Goal: Obtain resource: Download file/media

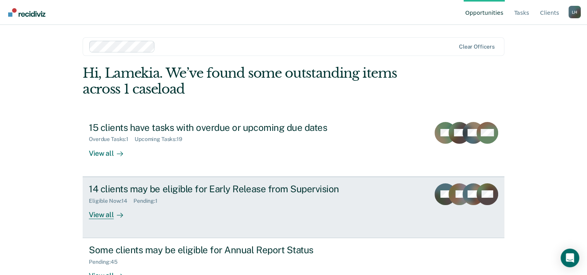
click at [186, 187] on div "14 clients may be eligible for Early Release from Supervision" at bounding box center [225, 188] width 273 height 11
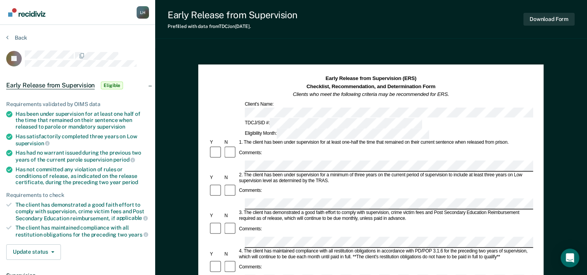
drag, startPoint x: 405, startPoint y: 60, endPoint x: 410, endPoint y: 60, distance: 5.0
drag, startPoint x: 410, startPoint y: 60, endPoint x: 445, endPoint y: 26, distance: 48.6
click at [445, 27] on div "Early Release from Supervision Prefilled with data from TDCJ on [DATE] . Downlo…" at bounding box center [371, 19] width 432 height 39
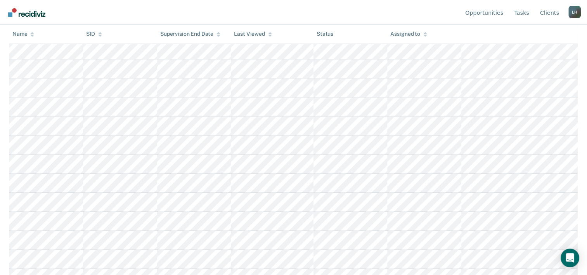
scroll to position [186, 0]
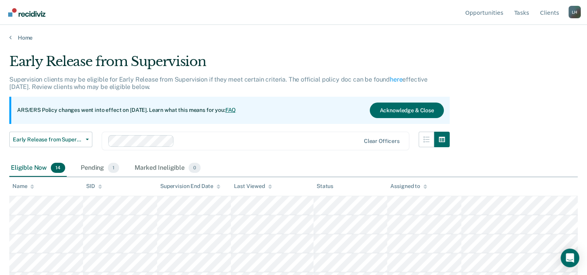
scroll to position [186, 0]
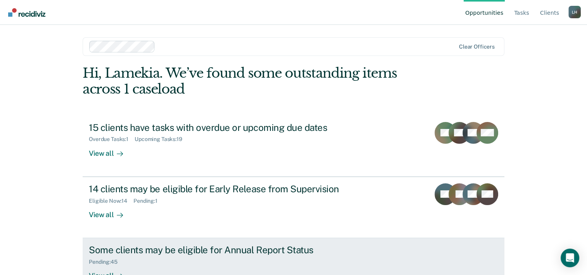
click at [216, 248] on div "Some clients may be eligible for Annual Report Status" at bounding box center [225, 249] width 273 height 11
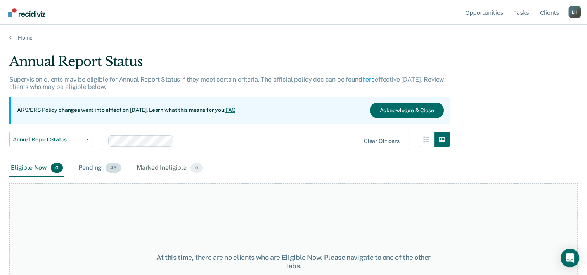
click at [98, 169] on div "Pending 45" at bounding box center [100, 168] width 46 height 17
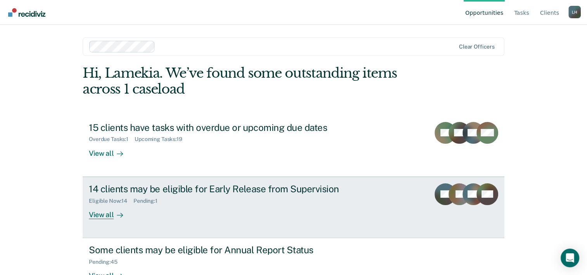
scroll to position [24, 0]
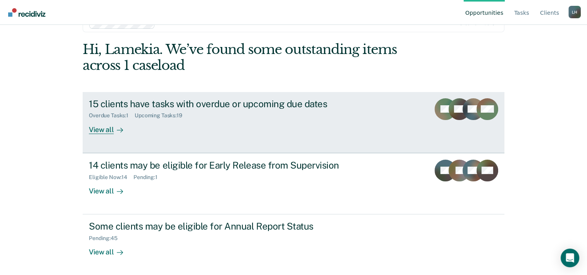
click at [131, 104] on div "15 clients have tasks with overdue or upcoming due dates" at bounding box center [225, 103] width 273 height 11
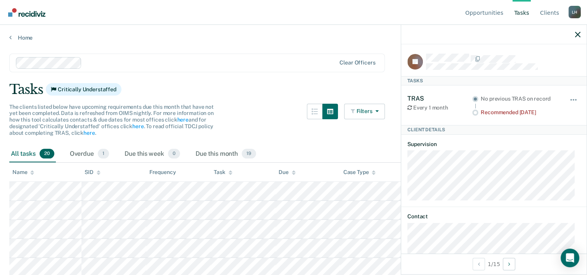
scroll to position [24, 0]
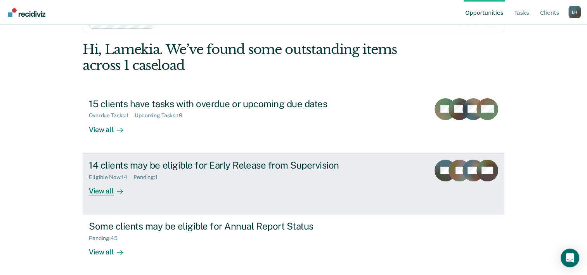
click at [142, 164] on div "14 clients may be eligible for Early Release from Supervision" at bounding box center [225, 165] width 273 height 11
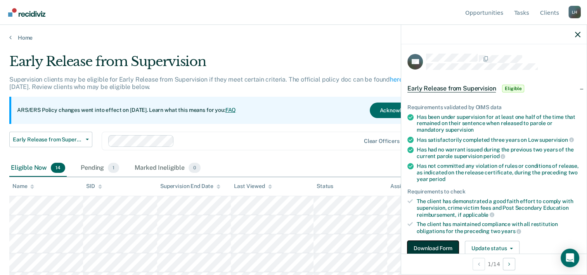
click at [450, 247] on button "Download Form" at bounding box center [433, 249] width 51 height 16
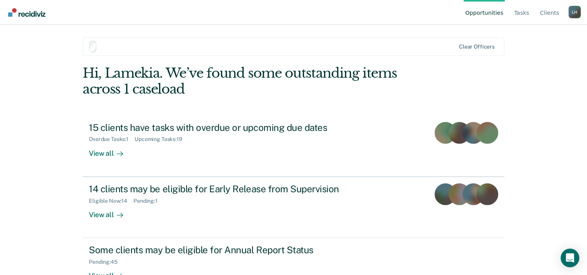
scroll to position [24, 0]
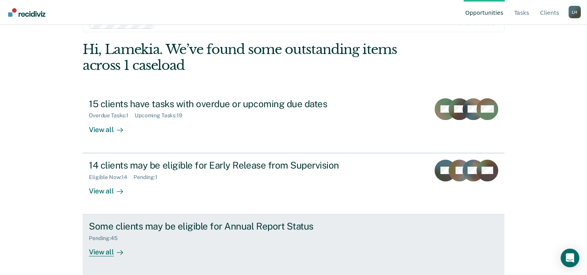
click at [191, 227] on div "Some clients may be eligible for Annual Report Status" at bounding box center [225, 226] width 273 height 11
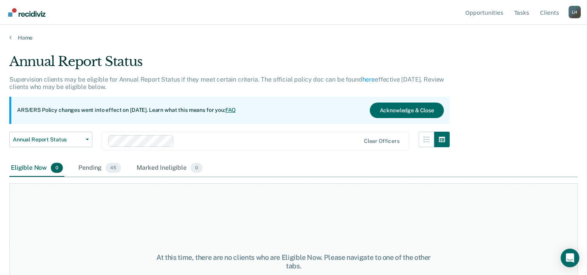
scroll to position [24, 0]
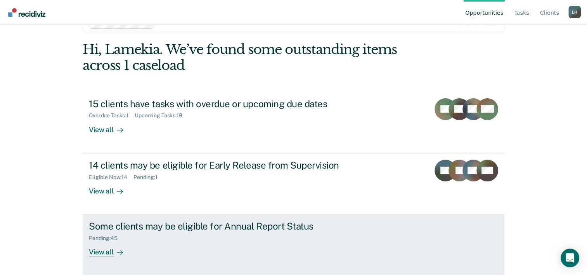
click at [162, 222] on div "Some clients may be eligible for Annual Report Status" at bounding box center [225, 226] width 273 height 11
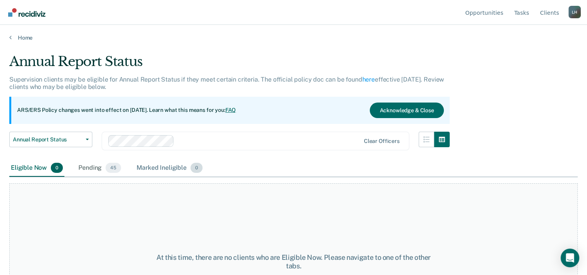
click at [142, 166] on div "Marked Ineligible 0" at bounding box center [169, 168] width 69 height 17
click at [95, 169] on div "Pending 45" at bounding box center [100, 168] width 46 height 17
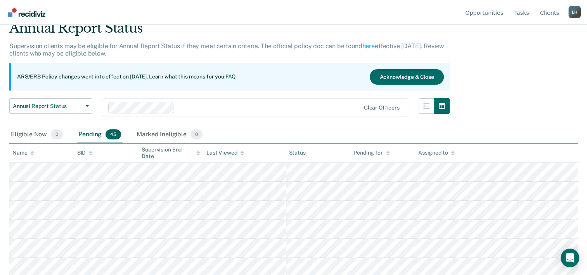
scroll to position [47, 0]
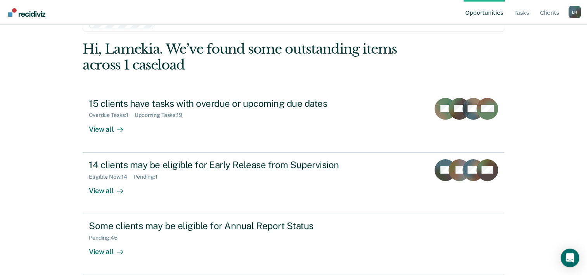
scroll to position [24, 0]
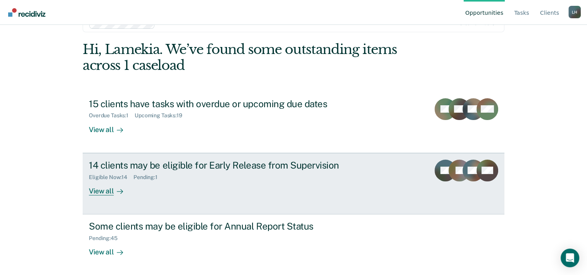
click at [177, 164] on div "14 clients may be eligible for Early Release from Supervision" at bounding box center [225, 165] width 273 height 11
